Goal: Information Seeking & Learning: Learn about a topic

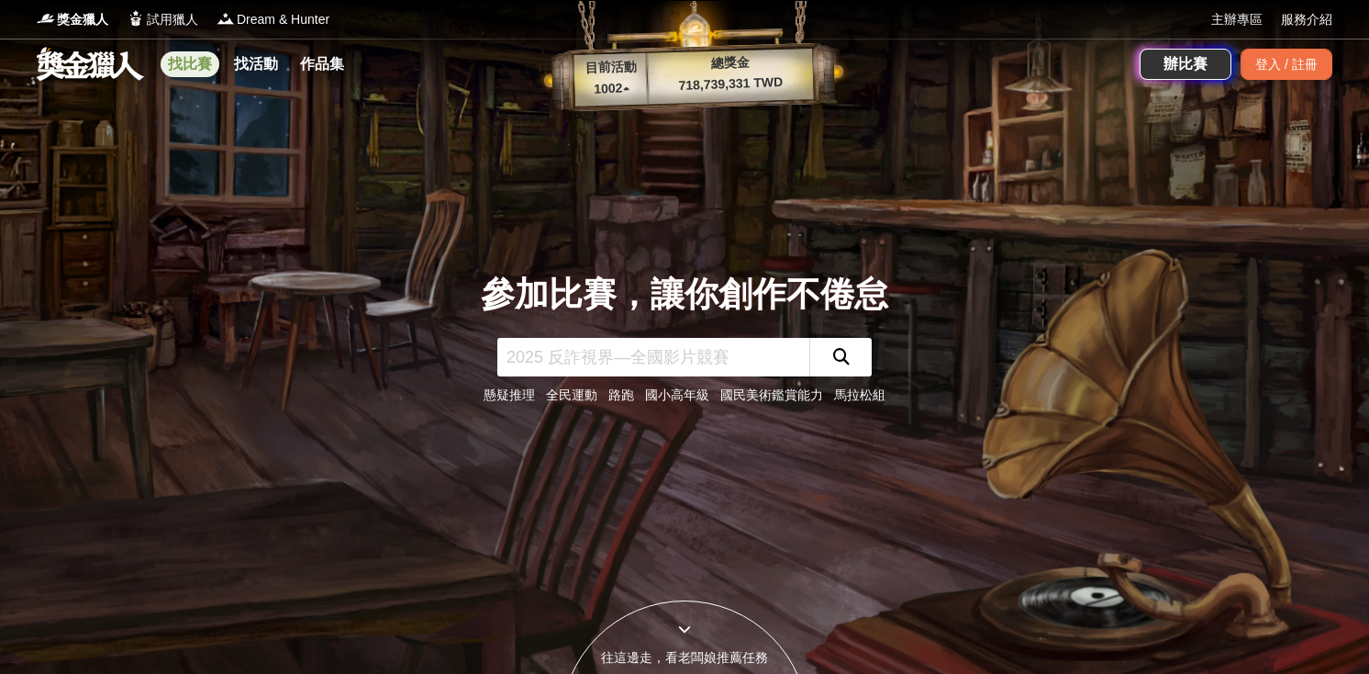
click at [207, 72] on link "找比賽" at bounding box center [190, 64] width 59 height 26
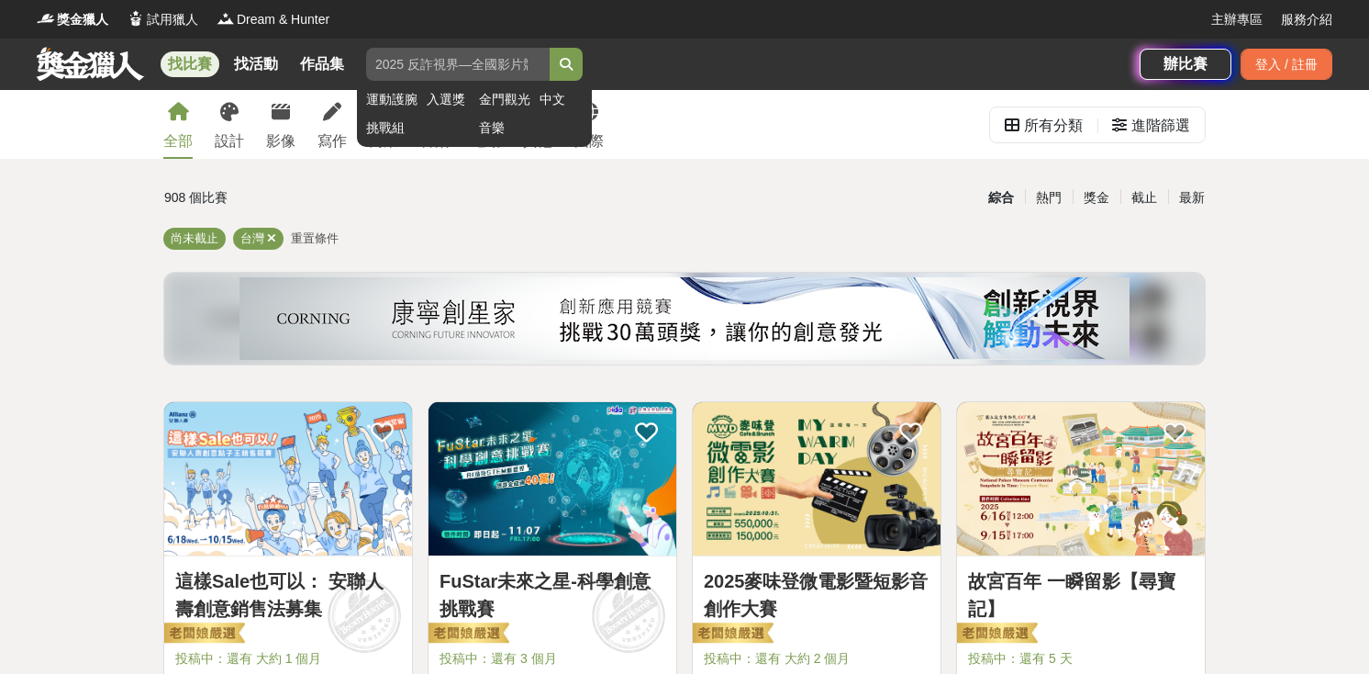
click at [426, 66] on input "search" at bounding box center [458, 64] width 184 height 33
type input "中科商展"
click at [550, 48] on button "submit" at bounding box center [566, 64] width 33 height 33
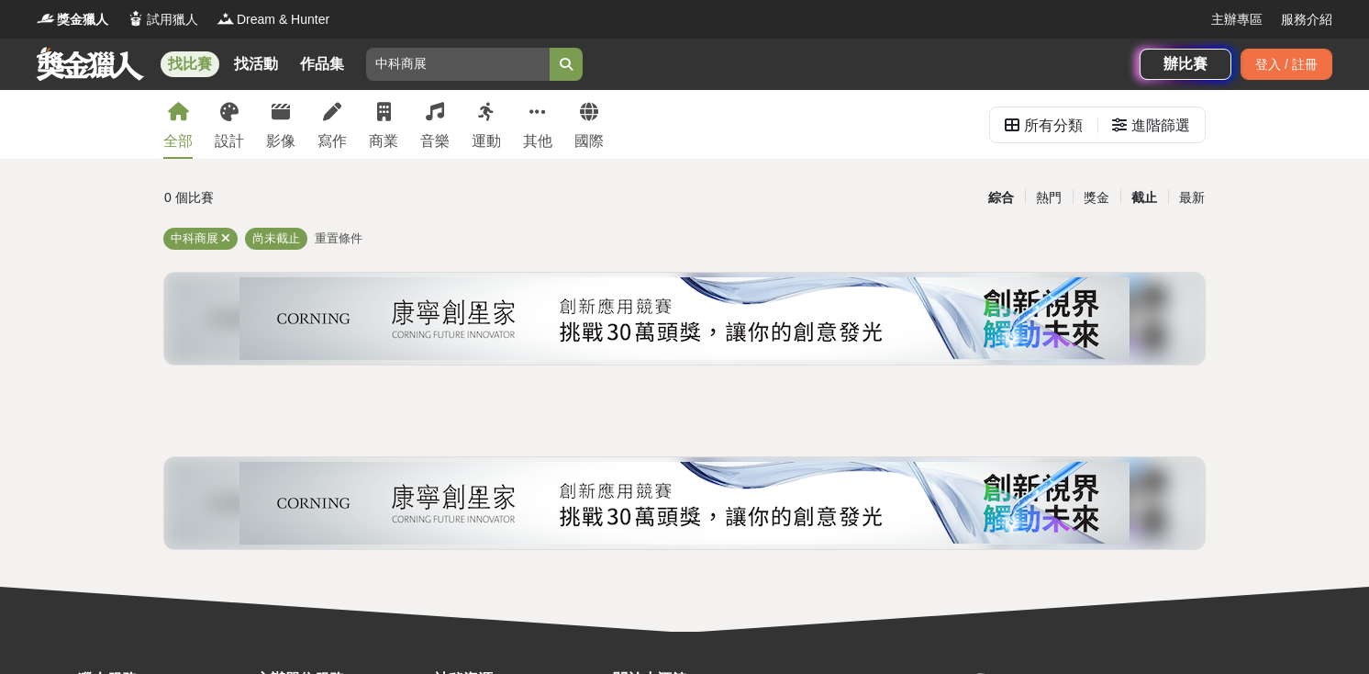
click at [1145, 195] on div "截止" at bounding box center [1145, 198] width 48 height 32
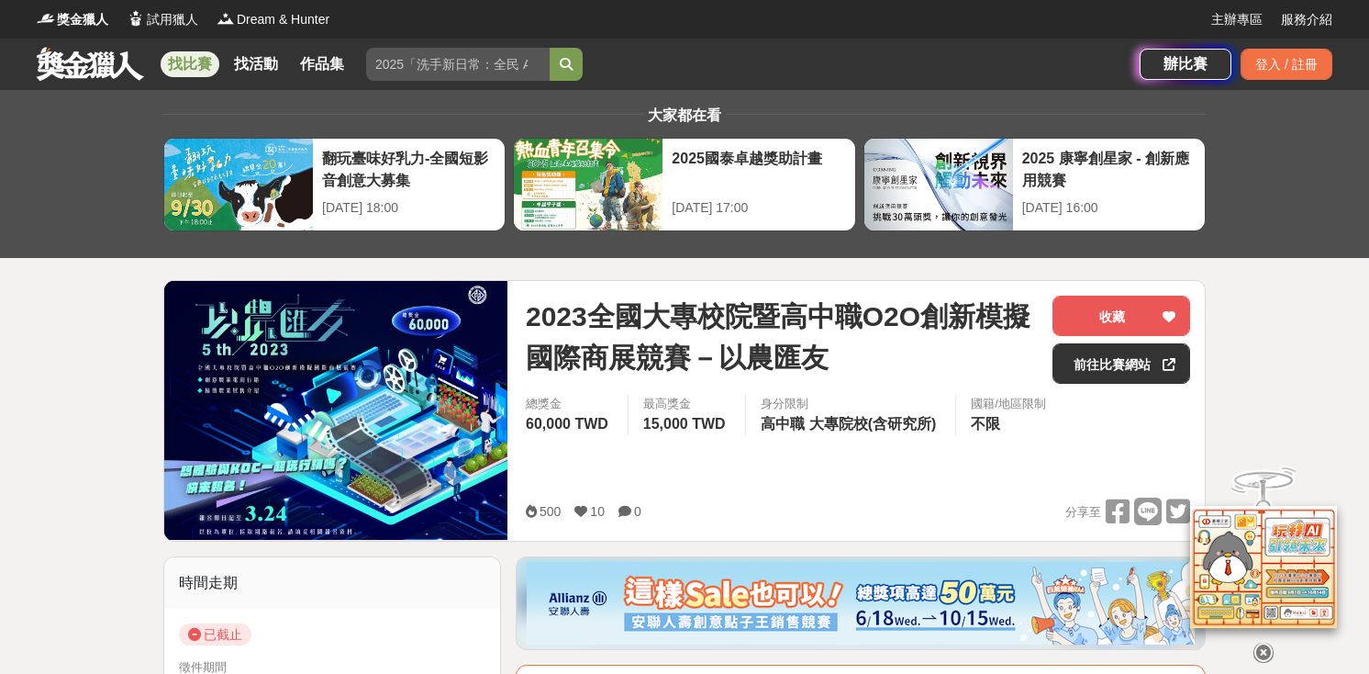
click at [361, 396] on img at bounding box center [335, 410] width 343 height 259
click at [1132, 376] on link "前往比賽網站" at bounding box center [1122, 363] width 138 height 40
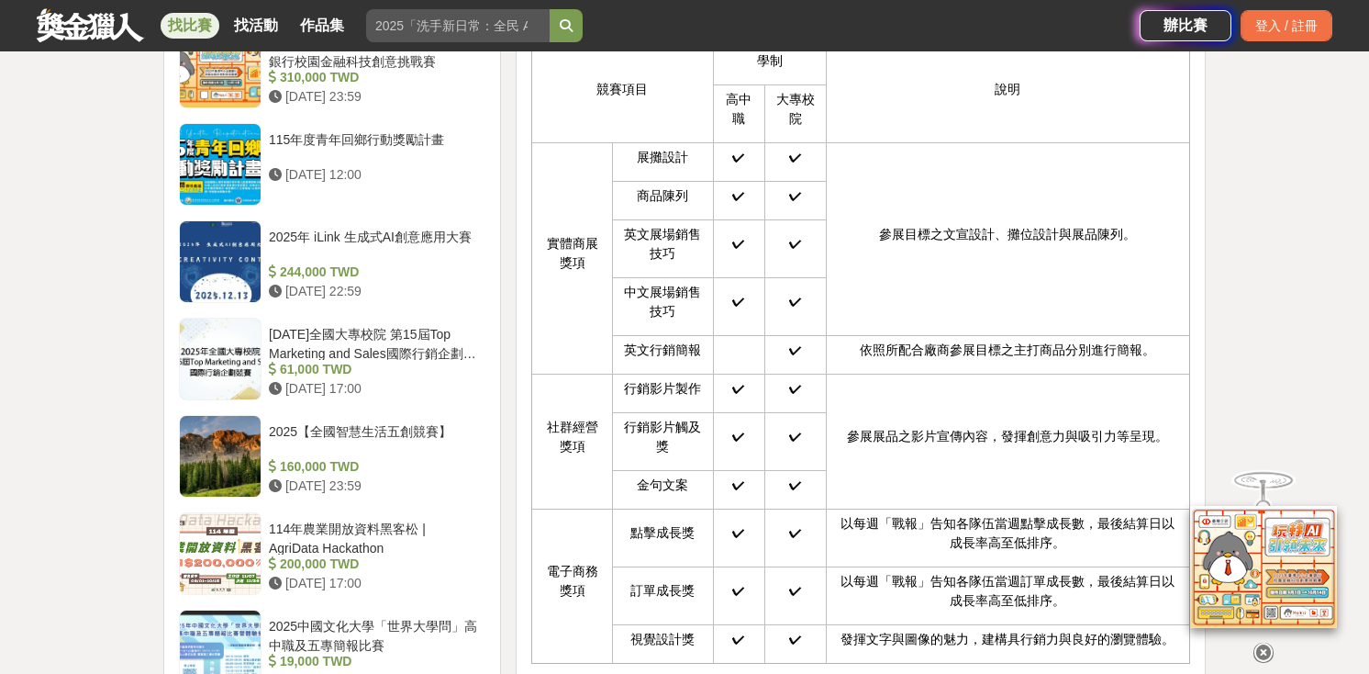
scroll to position [2320, 0]
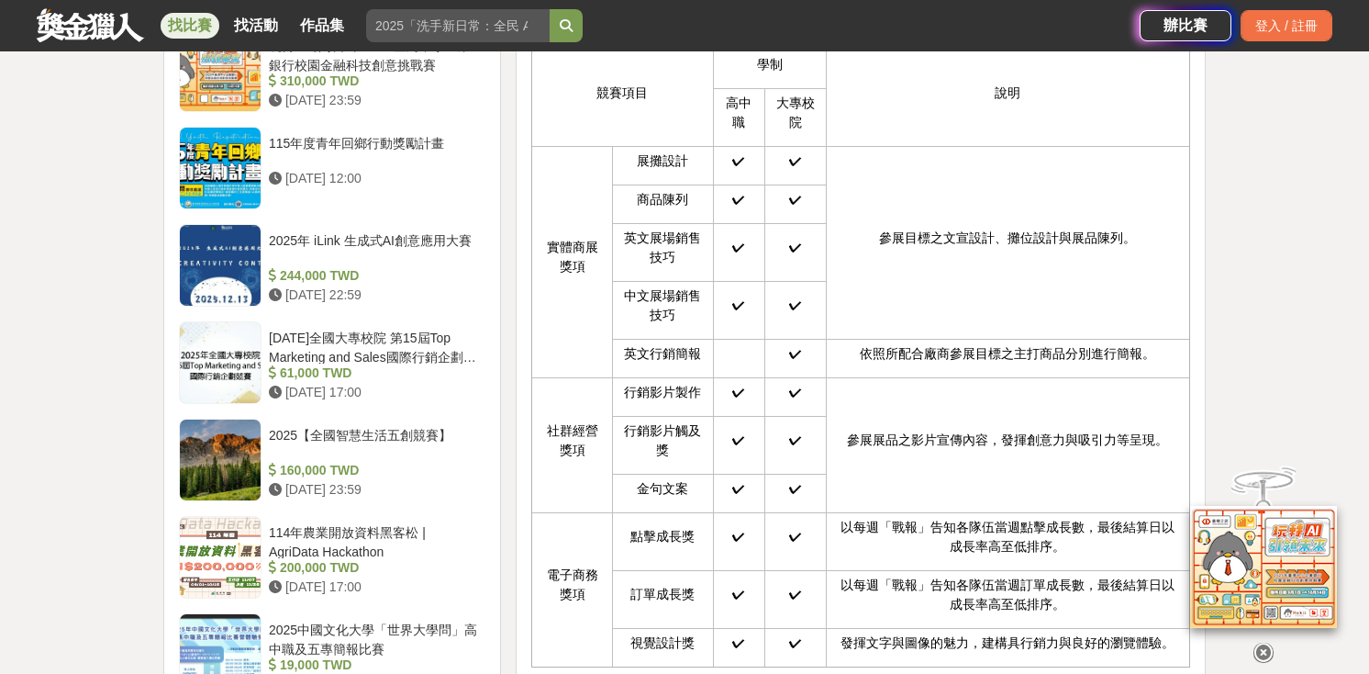
click at [1266, 649] on icon at bounding box center [1264, 639] width 20 height 20
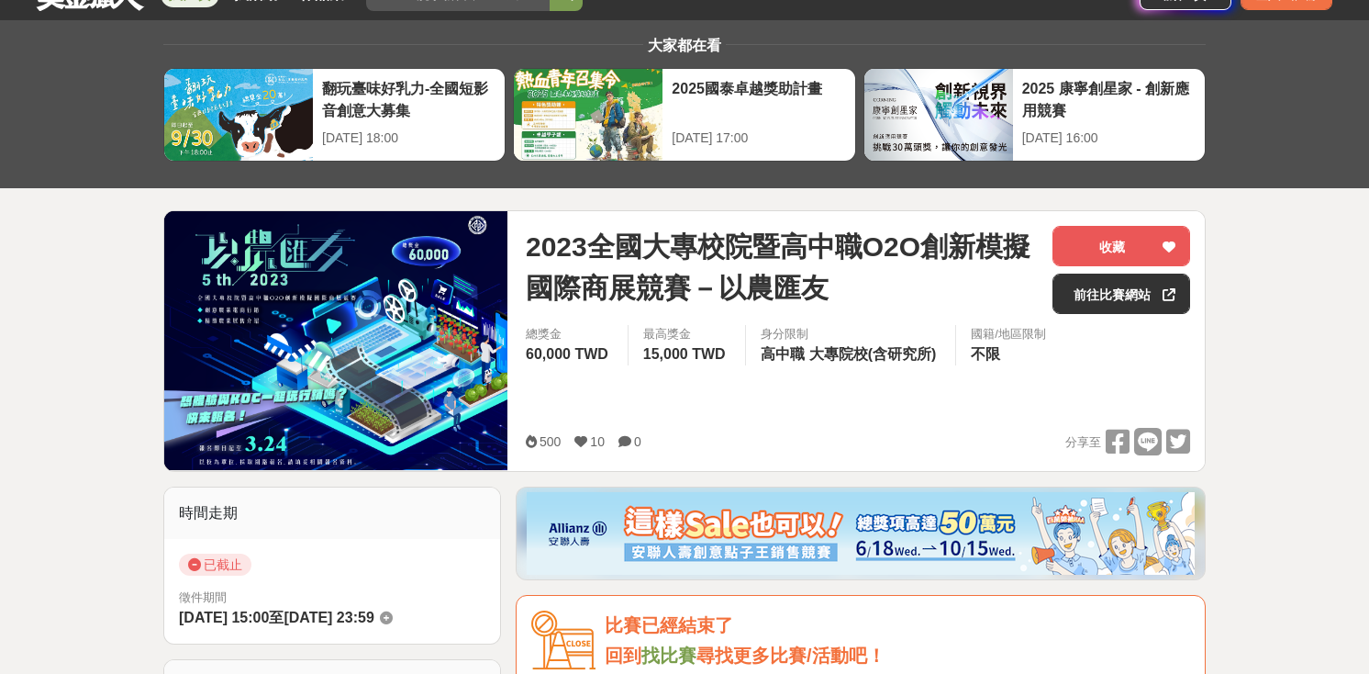
scroll to position [0, 0]
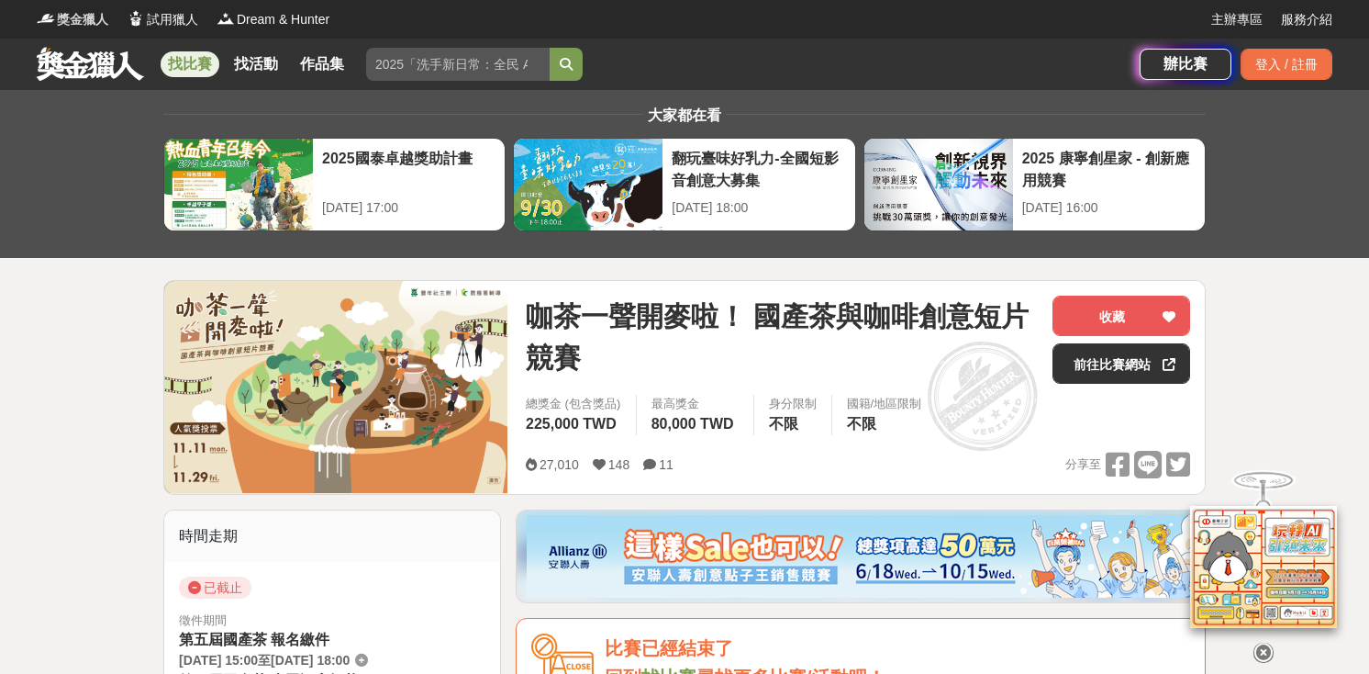
click at [71, 17] on span "獎金獵人" at bounding box center [82, 19] width 51 height 19
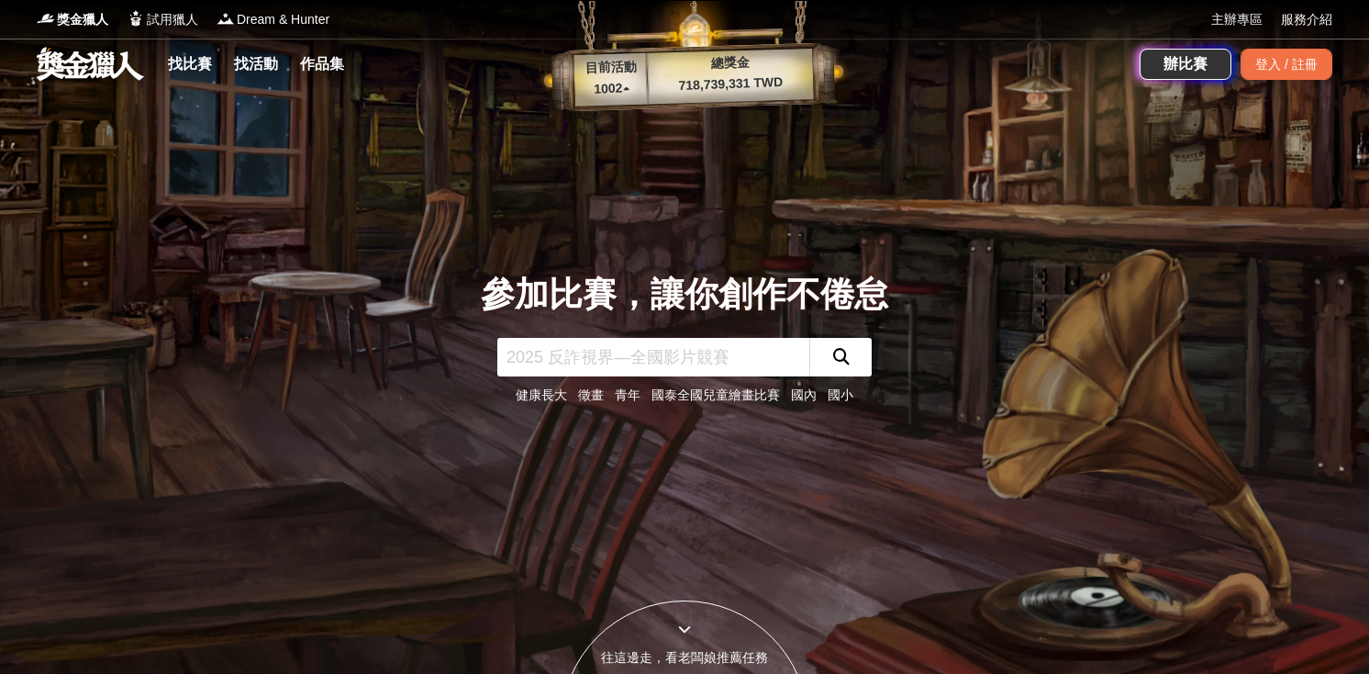
click at [83, 63] on link at bounding box center [90, 63] width 111 height 35
click at [458, 195] on div "參加比賽，讓你創作不倦怠 健康長大 徵畫 青年 國泰全國兒童繪畫比賽 國內 國小" at bounding box center [684, 337] width 1211 height 674
click at [201, 69] on link "找比賽" at bounding box center [190, 64] width 59 height 26
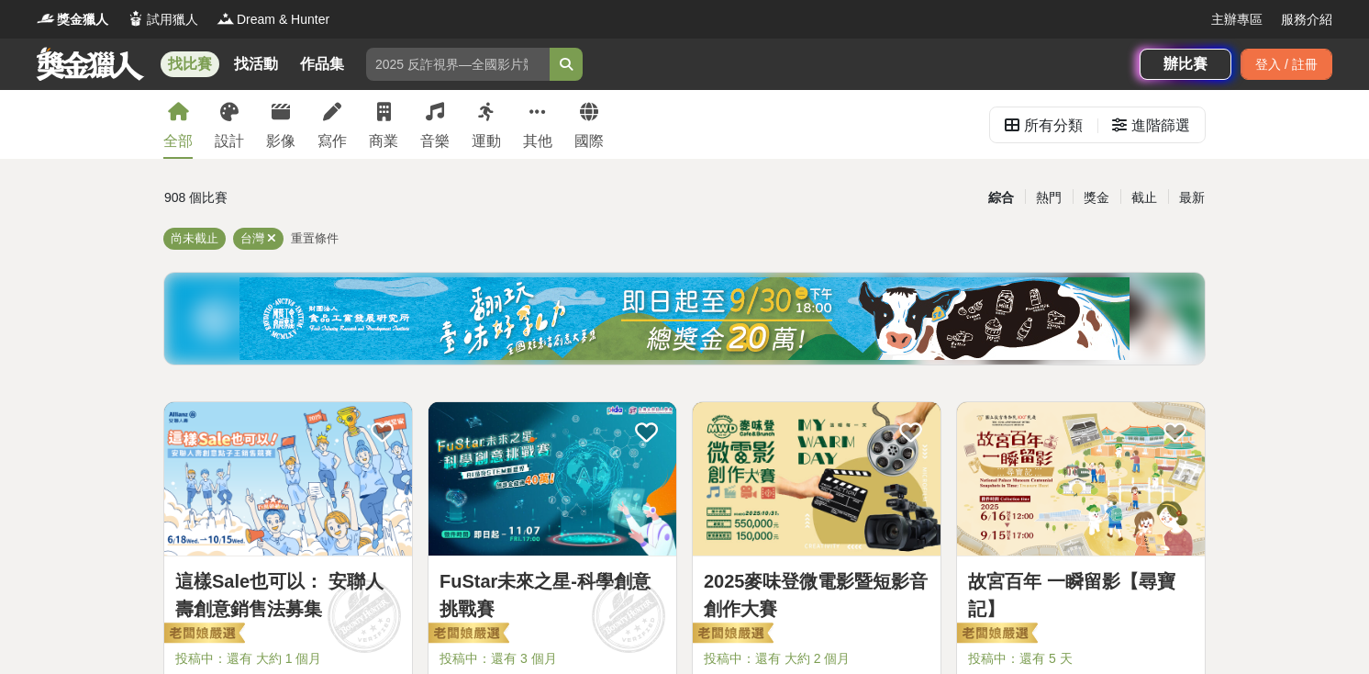
click at [308, 240] on span "重置條件" at bounding box center [315, 238] width 48 height 14
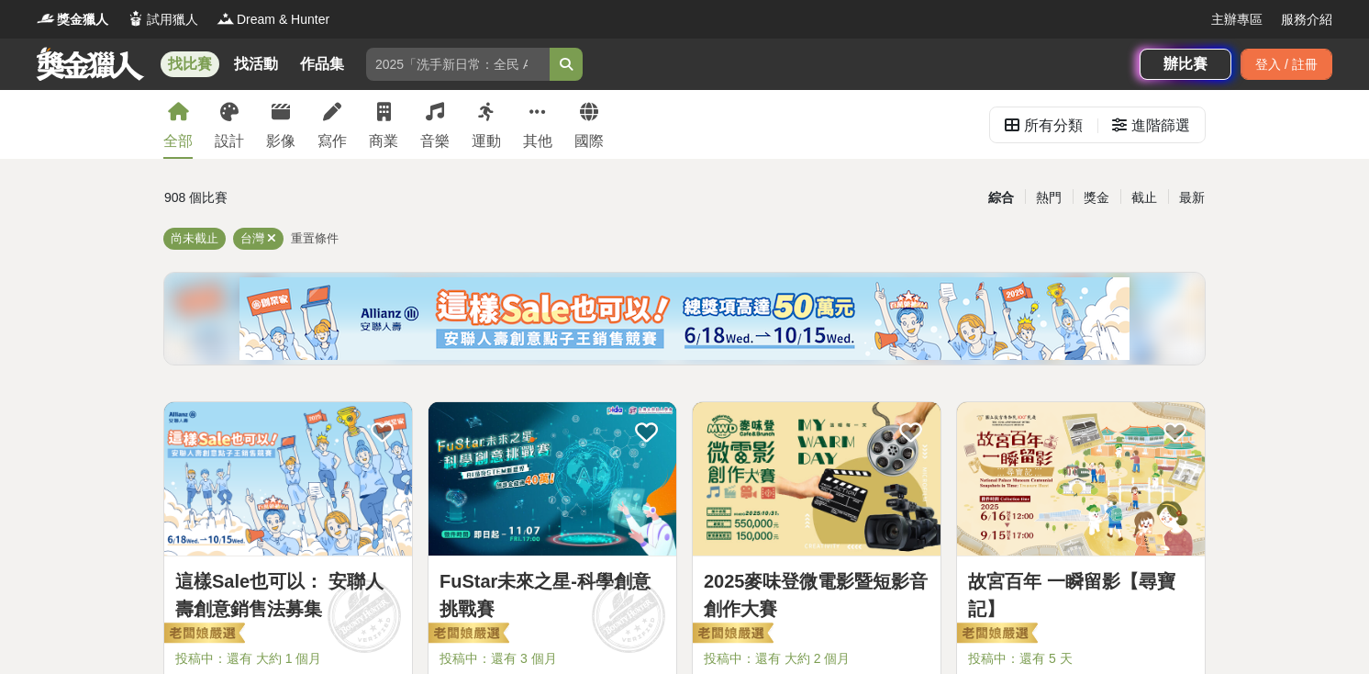
click at [308, 239] on span "重置條件" at bounding box center [315, 238] width 48 height 14
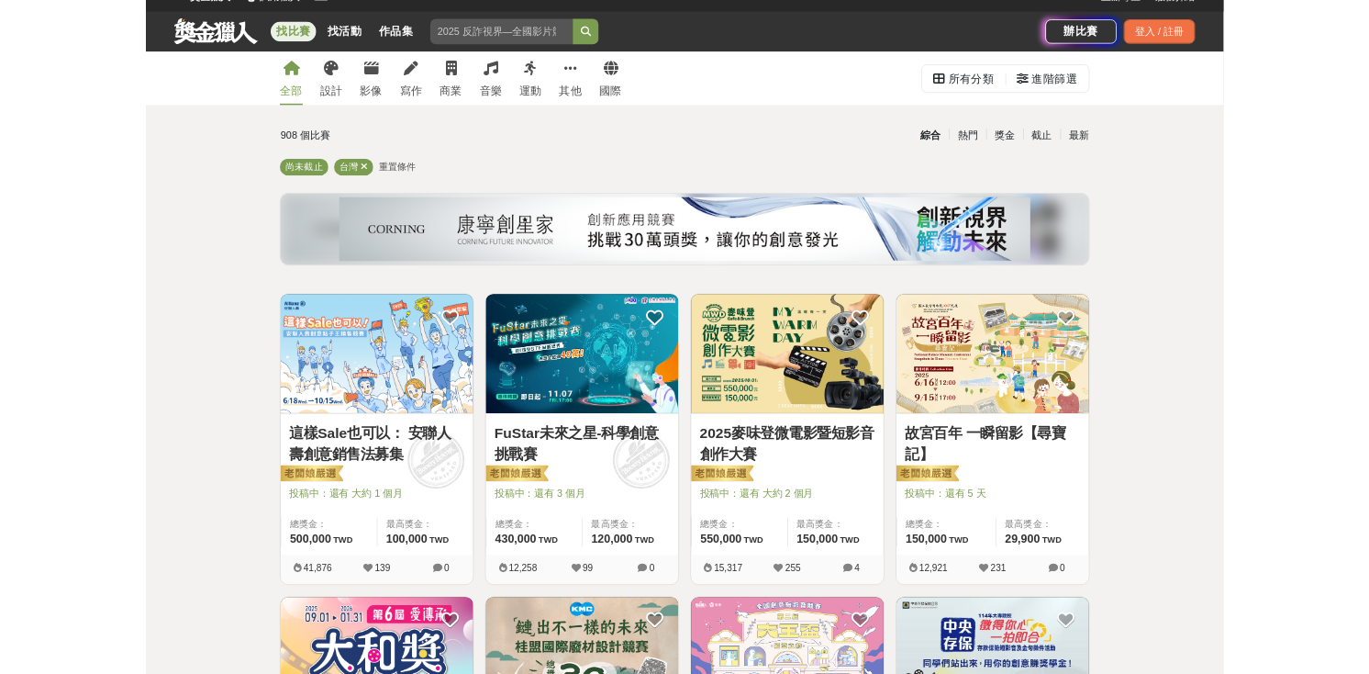
scroll to position [8, 0]
